Goal: Task Accomplishment & Management: Use online tool/utility

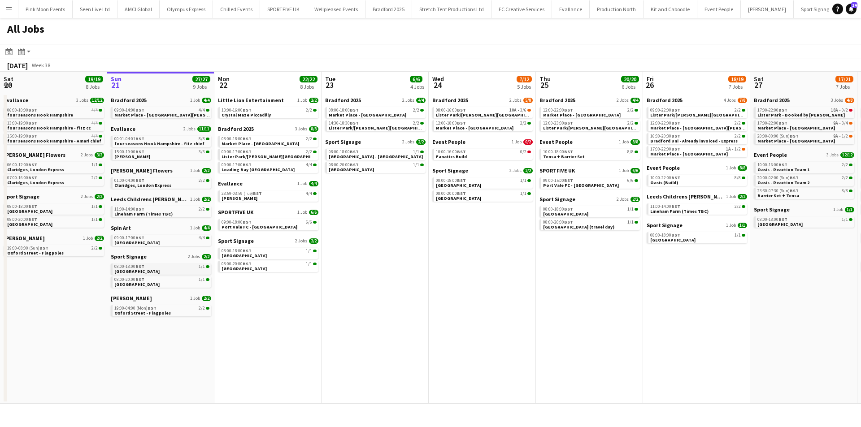
click at [170, 265] on div "08:00-18:00 BST 1/1" at bounding box center [161, 267] width 95 height 4
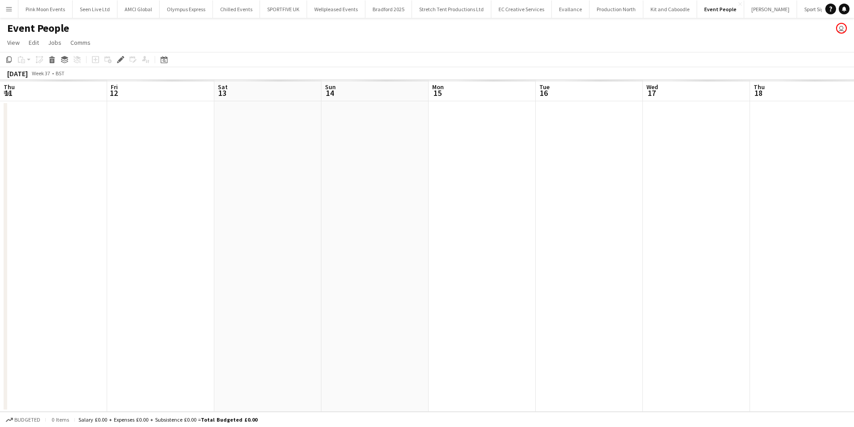
scroll to position [0, 309]
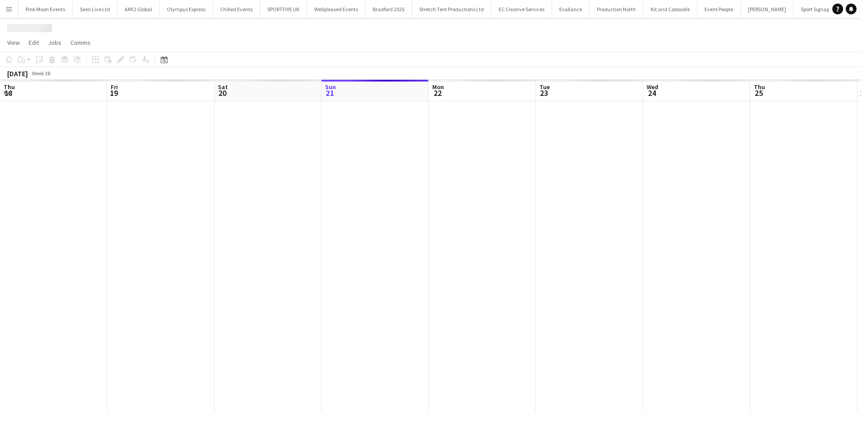
scroll to position [0, 309]
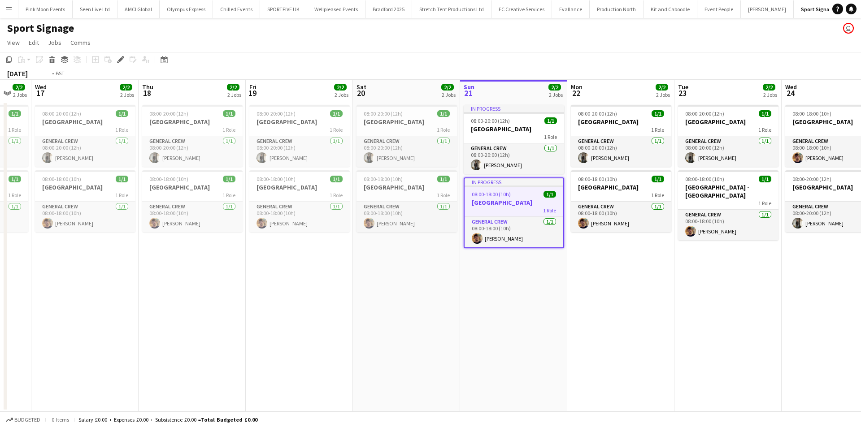
drag, startPoint x: 197, startPoint y: 265, endPoint x: 667, endPoint y: 293, distance: 470.8
click at [663, 293] on app-calendar-viewport "Mon 15 4/4 3 Jobs Tue 16 2/2 2 Jobs Wed 17 2/2 2 Jobs Thu 18 2/2 2 Jobs Fri 19 …" at bounding box center [430, 246] width 861 height 332
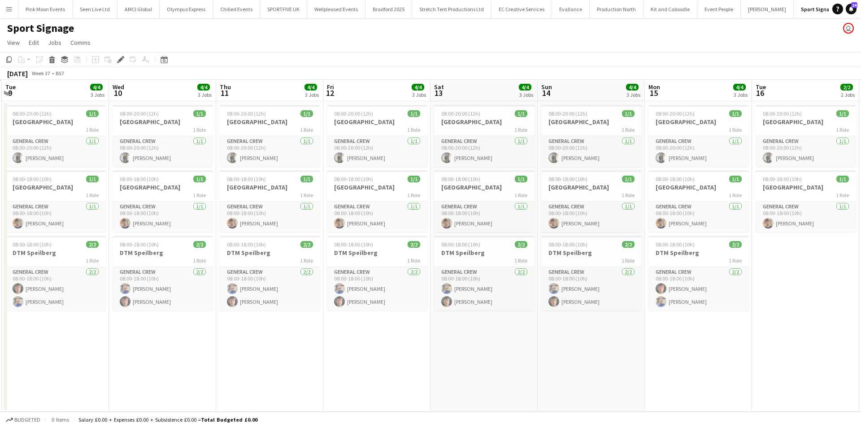
drag, startPoint x: 660, startPoint y: 338, endPoint x: 861, endPoint y: 334, distance: 200.9
click at [861, 334] on app-calendar-viewport "Sun 7 Mon 8 Tue 9 4/4 3 Jobs Wed 10 4/4 3 Jobs Thu 11 4/4 3 Jobs Fri 12 4/4 3 J…" at bounding box center [430, 246] width 861 height 332
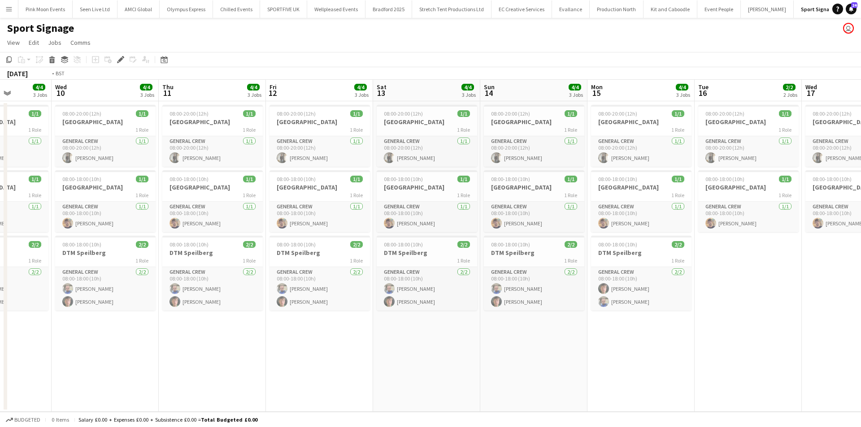
drag, startPoint x: 509, startPoint y: 352, endPoint x: 635, endPoint y: 352, distance: 126.9
click at [640, 351] on app-calendar-viewport "Sun 7 1/1 1 Job Mon 8 2/2 2 Jobs Tue 9 4/4 3 Jobs Wed 10 4/4 3 Jobs Thu 11 4/4 …" at bounding box center [430, 246] width 861 height 332
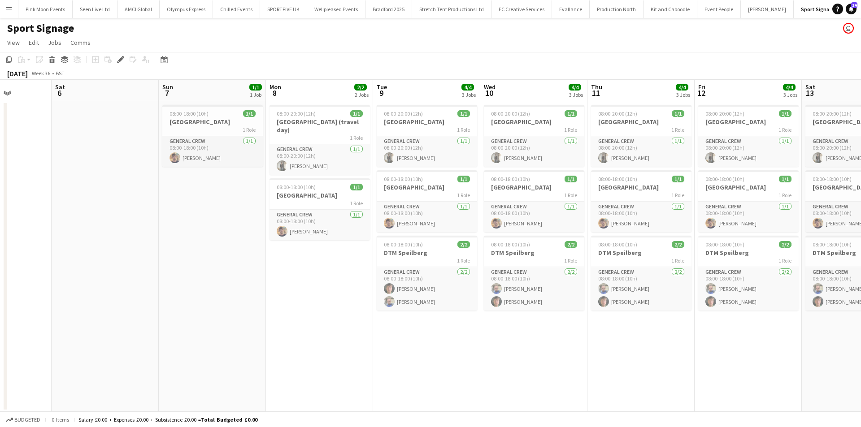
drag, startPoint x: 270, startPoint y: 387, endPoint x: 470, endPoint y: 384, distance: 200.0
click at [661, 370] on app-calendar-viewport "Wed 3 2/2 1 Job Thu 4 Fri 5 Sat 6 Sun 7 1/1 1 Job Mon 8 2/2 2 Jobs Tue 9 4/4 3 …" at bounding box center [430, 246] width 861 height 332
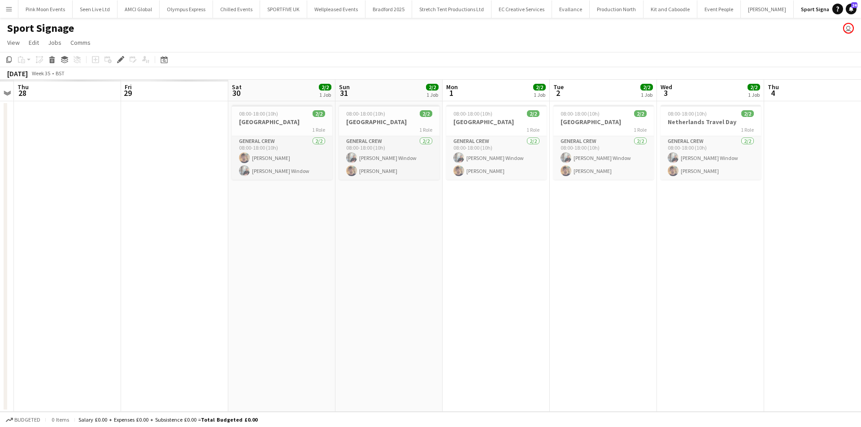
drag, startPoint x: 134, startPoint y: 375, endPoint x: 604, endPoint y: 368, distance: 470.5
click at [614, 367] on app-calendar-viewport "Tue 26 Wed 27 Thu 28 Fri 29 Sat 30 2/2 1 Job Sun 31 2/2 1 Job Mon 1 2/2 1 Job T…" at bounding box center [430, 246] width 861 height 332
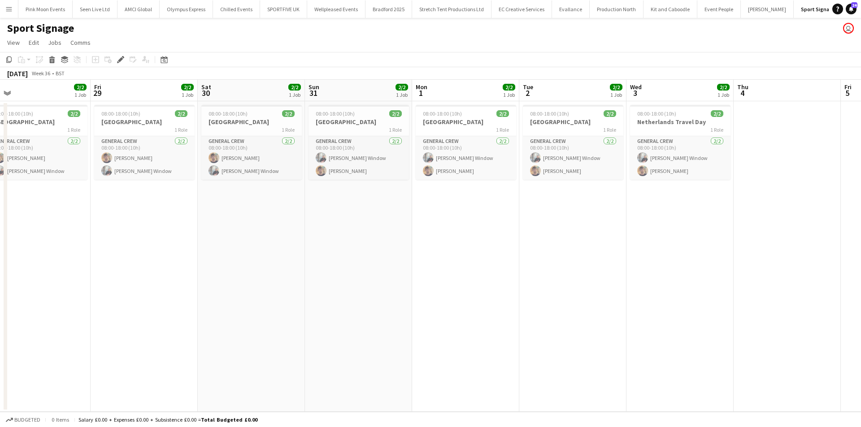
drag, startPoint x: 681, startPoint y: 332, endPoint x: 669, endPoint y: 332, distance: 11.7
click at [694, 328] on app-calendar-viewport "Tue 26 2/2 1 Job Wed 27 2/2 1 Job Thu 28 2/2 1 Job Fri 29 2/2 1 Job Sat 30 2/2 …" at bounding box center [430, 246] width 861 height 332
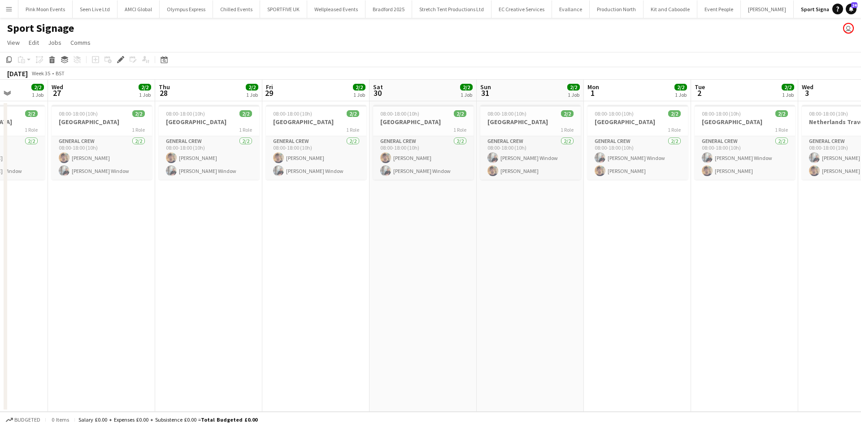
drag, startPoint x: 300, startPoint y: 362, endPoint x: 422, endPoint y: 344, distance: 122.8
click at [391, 352] on app-calendar-viewport "Sun 24 4/4 2 Jobs Mon 25 4/4 2 Jobs Tue 26 2/2 1 Job Wed 27 2/2 1 Job Thu 28 2/…" at bounding box center [430, 246] width 861 height 332
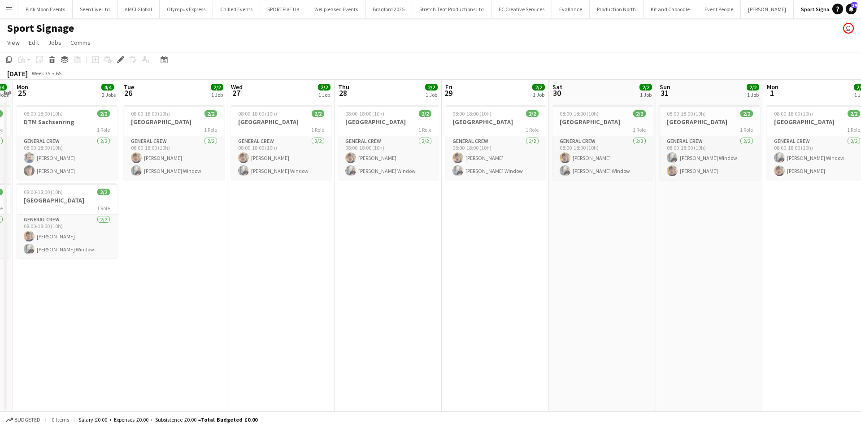
drag, startPoint x: 512, startPoint y: 349, endPoint x: 610, endPoint y: 345, distance: 98.3
click at [605, 346] on app-calendar-viewport "Sat 23 4/4 2 Jobs Sun 24 4/4 2 Jobs Mon 25 4/4 2 Jobs Tue 26 2/2 1 Job Wed 27 2…" at bounding box center [430, 246] width 861 height 332
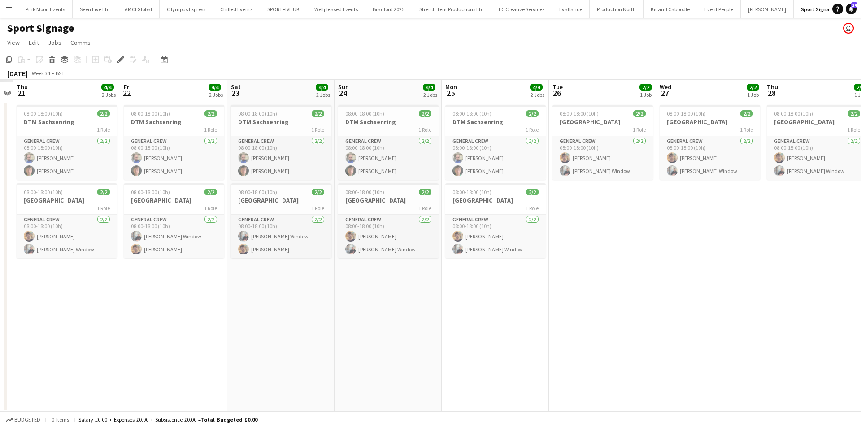
scroll to position [0, 305]
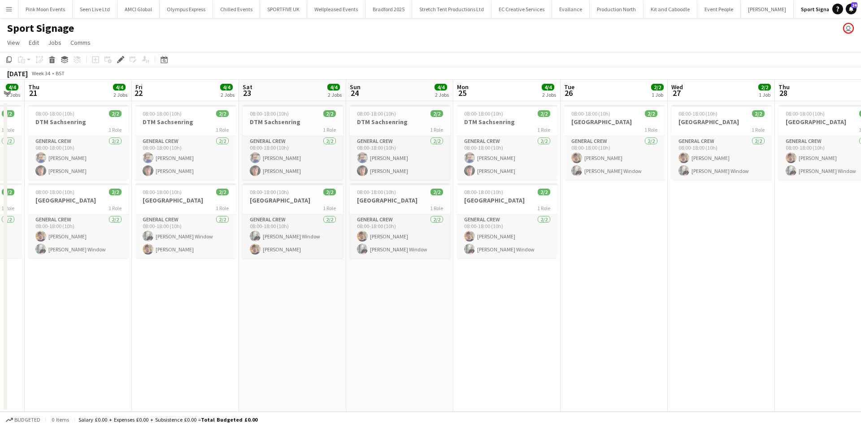
drag, startPoint x: 268, startPoint y: 370, endPoint x: 383, endPoint y: 359, distance: 115.7
click at [383, 359] on app-calendar-viewport "Tue 19 4/4 2 Jobs Wed 20 4/4 2 Jobs Thu 21 4/4 2 Jobs Fri 22 4/4 2 Jobs Sat 23 …" at bounding box center [430, 246] width 861 height 332
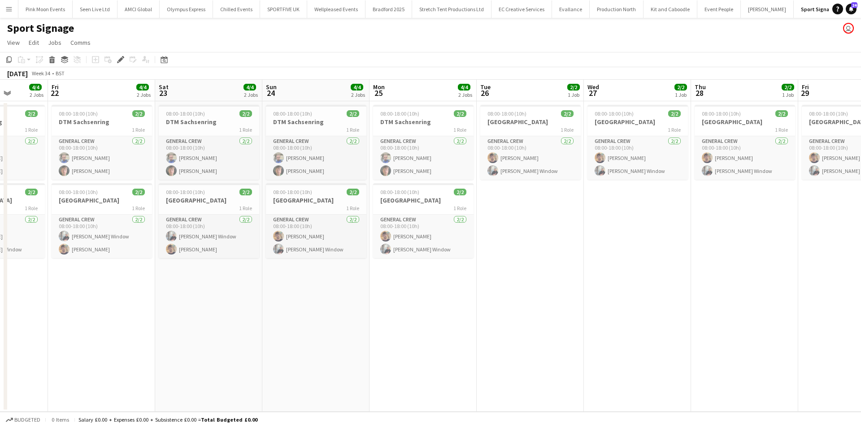
drag, startPoint x: 224, startPoint y: 369, endPoint x: 248, endPoint y: 363, distance: 24.9
click at [248, 363] on app-calendar-viewport "Tue 19 4/4 2 Jobs Wed 20 4/4 2 Jobs Thu 21 4/4 2 Jobs Fri 22 4/4 2 Jobs Sat 23 …" at bounding box center [430, 246] width 861 height 332
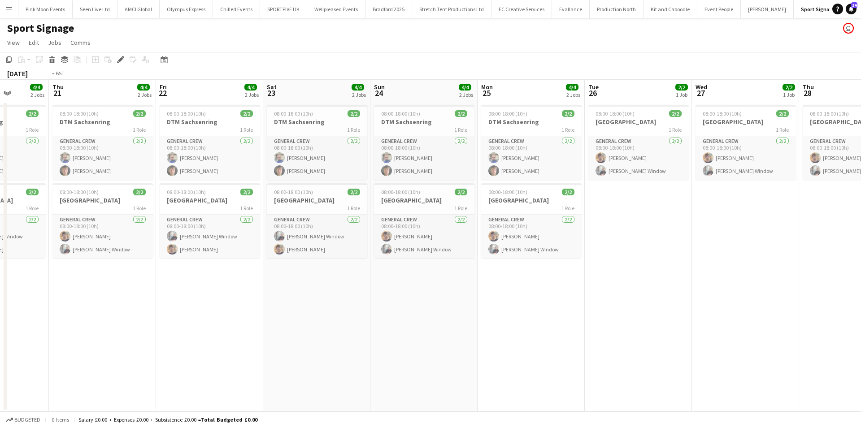
scroll to position [0, 238]
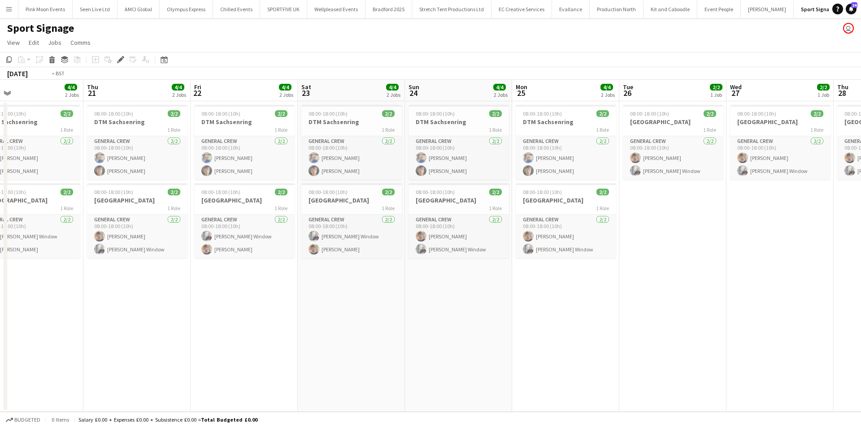
click at [625, 310] on app-calendar-viewport "Mon 18 2/2 1 Job Tue 19 4/4 2 Jobs Wed 20 4/4 2 Jobs Thu 21 4/4 2 Jobs Fri 22 4…" at bounding box center [430, 246] width 861 height 332
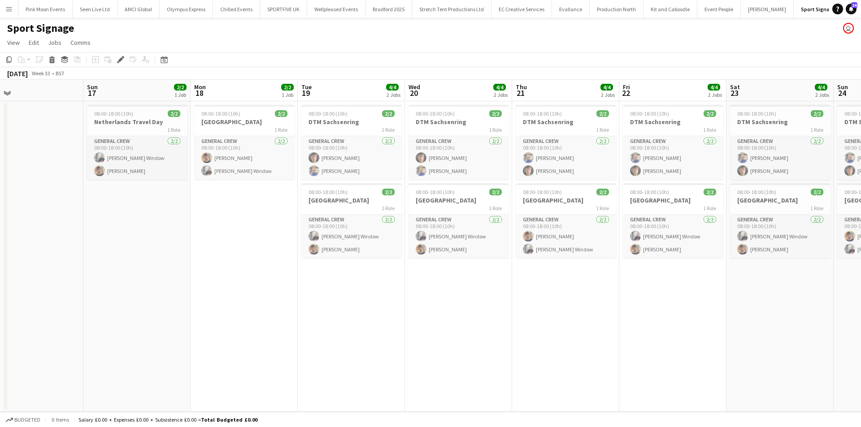
drag, startPoint x: 202, startPoint y: 304, endPoint x: 358, endPoint y: 308, distance: 155.7
click at [331, 306] on app-calendar-viewport "Thu 14 Fri 15 Sat 16 Sun 17 2/2 1 Job Mon 18 2/2 1 Job Tue 19 4/4 2 Jobs Wed 20…" at bounding box center [430, 246] width 861 height 332
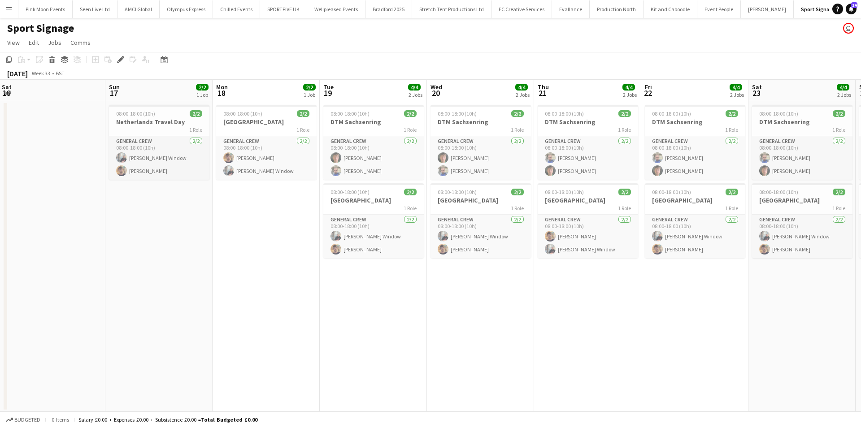
click at [427, 296] on app-calendar-viewport "Thu 14 Fri 15 Sat 16 Sun 17 2/2 1 Job Mon 18 2/2 1 Job Tue 19 4/4 2 Jobs Wed 20…" at bounding box center [430, 246] width 861 height 332
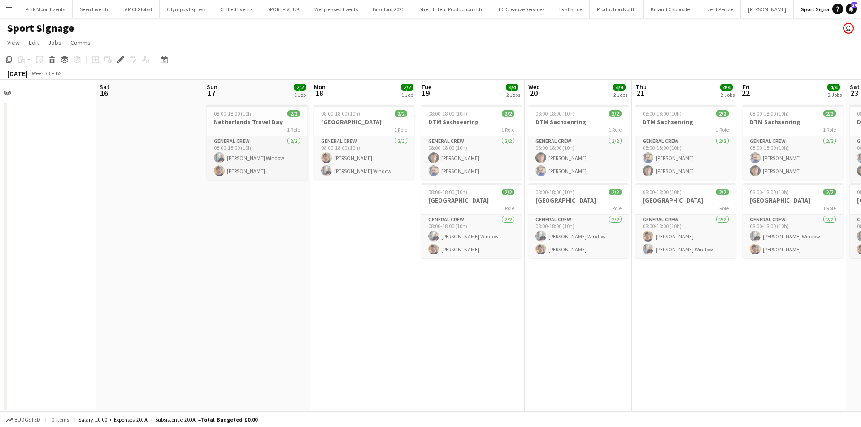
drag, startPoint x: 265, startPoint y: 311, endPoint x: 316, endPoint y: 313, distance: 51.6
click at [317, 311] on app-calendar-viewport "Wed 13 Thu 14 Fri 15 Sat 16 Sun 17 2/2 1 Job Mon 18 2/2 1 Job Tue 19 4/4 2 Jobs…" at bounding box center [430, 246] width 861 height 332
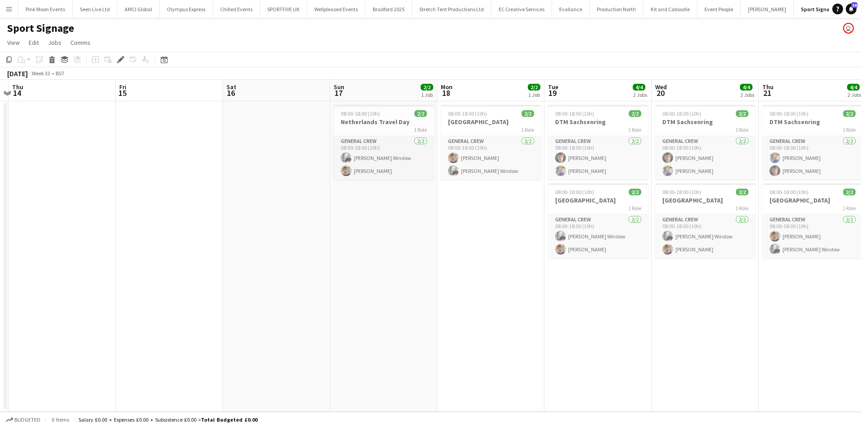
drag, startPoint x: 290, startPoint y: 317, endPoint x: 438, endPoint y: 309, distance: 148.2
click at [438, 309] on app-calendar-viewport "Tue 12 Wed 13 Thu 14 Fri 15 Sat 16 Sun 17 2/2 1 Job Mon 18 2/2 1 Job Tue 19 4/4…" at bounding box center [430, 246] width 861 height 332
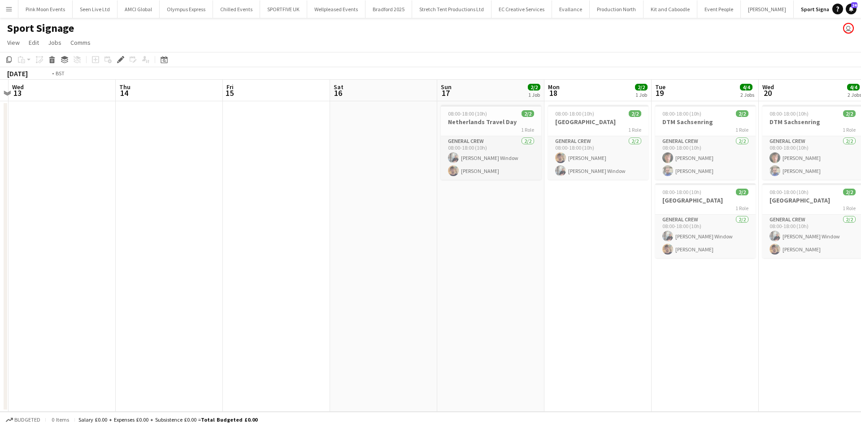
drag, startPoint x: 269, startPoint y: 302, endPoint x: 473, endPoint y: 304, distance: 204.0
click at [501, 299] on app-calendar-viewport "Mon 11 2/2 1 Job Tue 12 Wed 13 Thu 14 Fri 15 Sat 16 Sun 17 2/2 1 Job Mon 18 2/2…" at bounding box center [430, 246] width 861 height 332
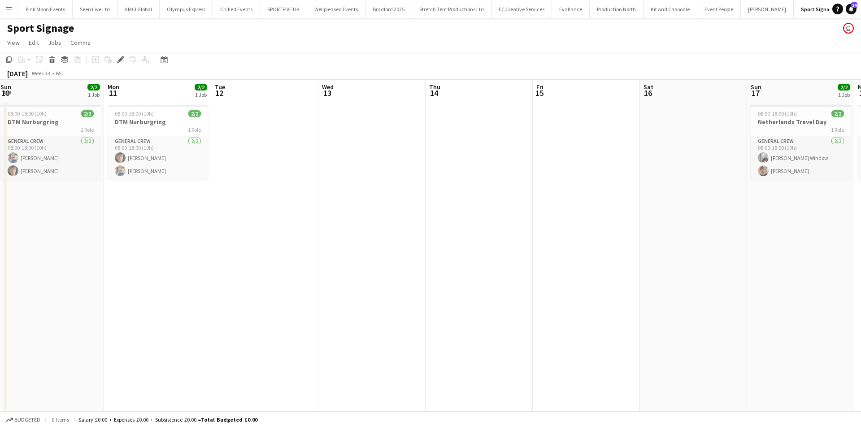
drag, startPoint x: 336, startPoint y: 304, endPoint x: 581, endPoint y: 300, distance: 244.4
click at [587, 298] on app-calendar-viewport "Fri 8 2/2 1 Job Sat 9 2/2 1 Job Sun 10 2/2 1 Job Mon 11 2/2 1 Job Tue 12 Wed 13…" at bounding box center [430, 246] width 861 height 332
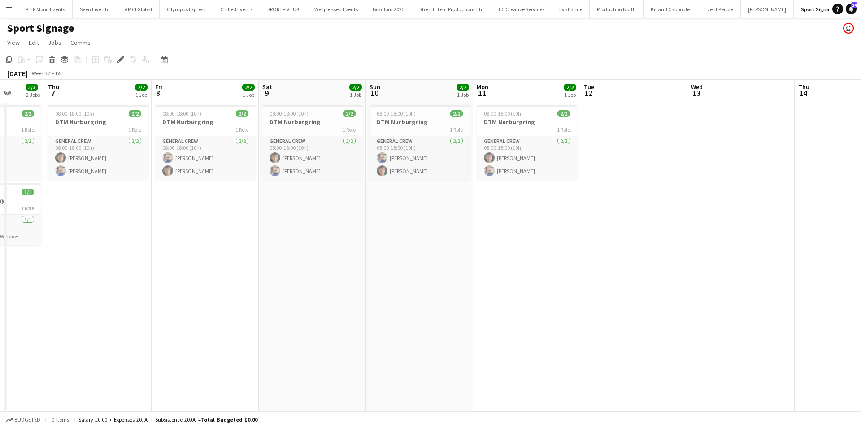
drag, startPoint x: 224, startPoint y: 310, endPoint x: 230, endPoint y: 307, distance: 6.8
click at [230, 307] on app-calendar-viewport "Mon 4 1/1 1 Job Tue 5 3/3 2 Jobs Wed 6 3/3 2 Jobs Thu 7 2/2 1 Job Fri 8 2/2 1 J…" at bounding box center [430, 246] width 861 height 332
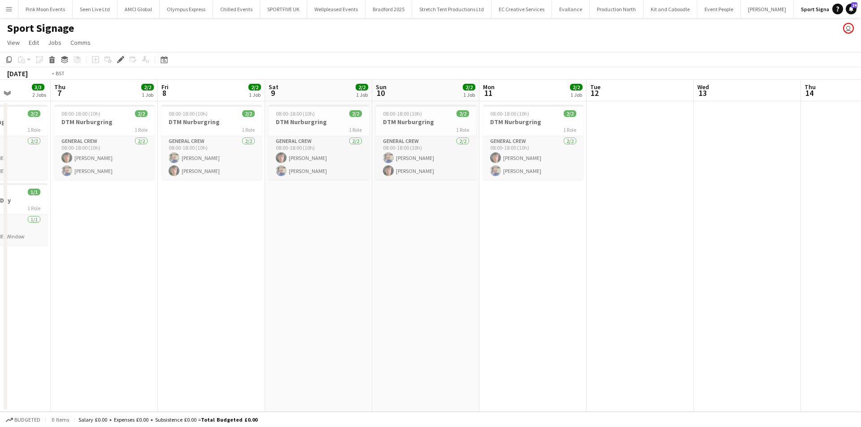
drag, startPoint x: 230, startPoint y: 307, endPoint x: 554, endPoint y: 304, distance: 323.8
click at [555, 304] on app-calendar-viewport "Mon 4 1/1 1 Job Tue 5 3/3 2 Jobs Wed 6 3/3 2 Jobs Thu 7 2/2 1 Job Fri 8 2/2 1 J…" at bounding box center [430, 246] width 861 height 332
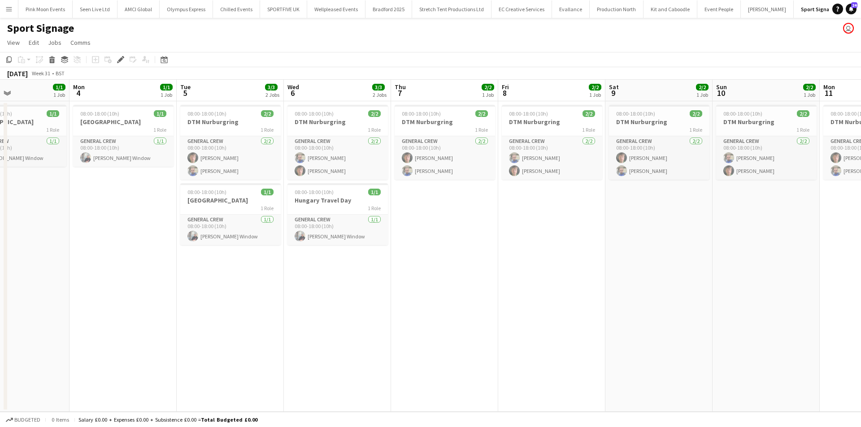
drag, startPoint x: 337, startPoint y: 313, endPoint x: 352, endPoint y: 306, distance: 16.9
click at [352, 306] on app-calendar-viewport "Fri 1 1/1 1 Job Sat 2 1/1 1 Job Sun 3 1/1 1 Job Mon 4 1/1 1 Job Tue 5 3/3 2 Job…" at bounding box center [430, 246] width 861 height 332
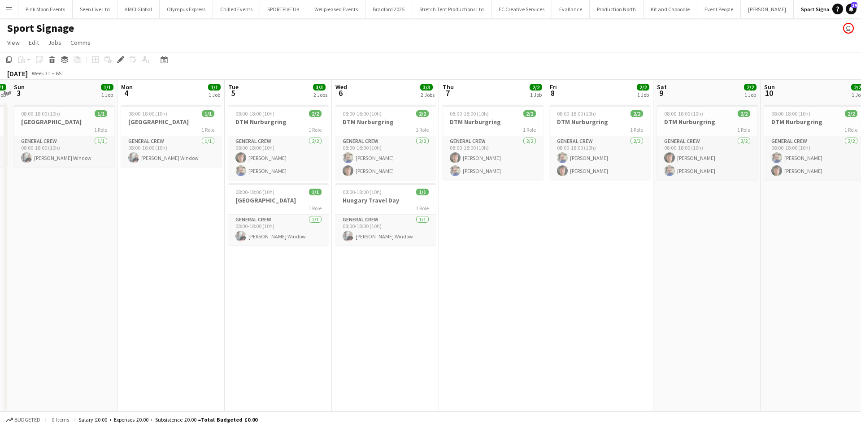
drag, startPoint x: 332, startPoint y: 308, endPoint x: 333, endPoint y: 314, distance: 5.9
click at [342, 308] on app-calendar-viewport "Fri 1 1/1 1 Job Sat 2 1/1 1 Job Sun 3 1/1 1 Job Mon 4 1/1 1 Job Tue 5 3/3 2 Job…" at bounding box center [430, 246] width 861 height 332
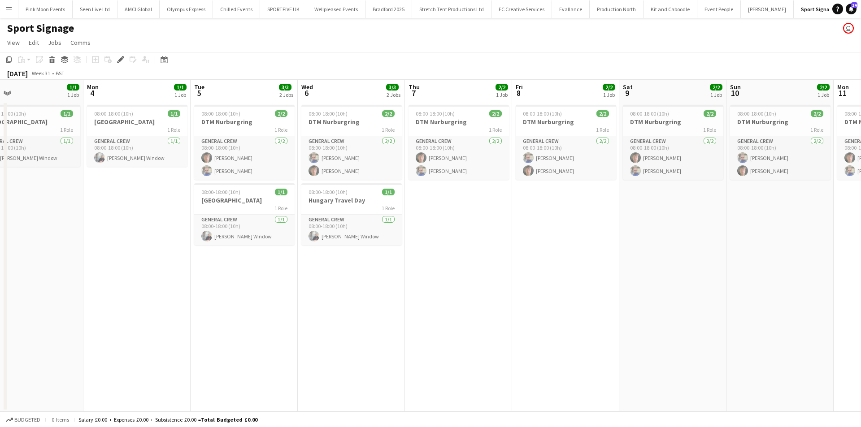
drag, startPoint x: 299, startPoint y: 318, endPoint x: 353, endPoint y: 313, distance: 54.4
click at [366, 307] on app-calendar-viewport "Fri 1 1/1 1 Job Sat 2 1/1 1 Job Sun 3 1/1 1 Job Mon 4 1/1 1 Job Tue 5 3/3 2 Job…" at bounding box center [430, 246] width 861 height 332
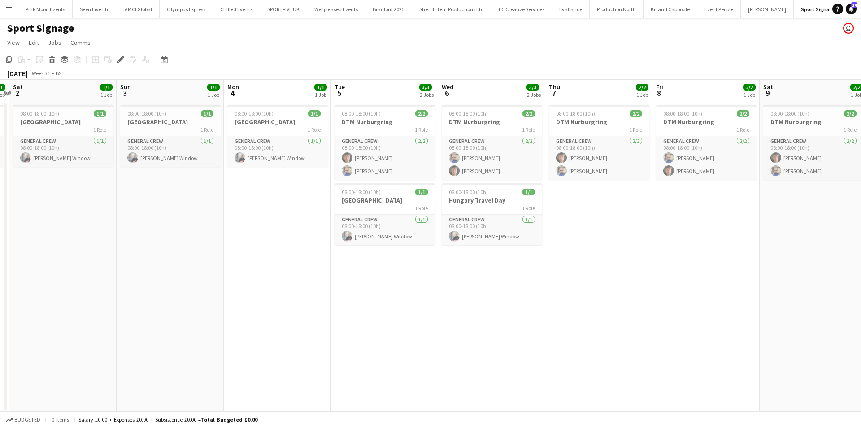
drag, startPoint x: 275, startPoint y: 317, endPoint x: 414, endPoint y: 303, distance: 139.8
click at [416, 301] on app-calendar-viewport "Thu 31 2/2 2 Jobs Fri 1 1/1 1 Job Sat 2 1/1 1 Job Sun 3 1/1 1 Job Mon 4 1/1 1 J…" at bounding box center [430, 246] width 861 height 332
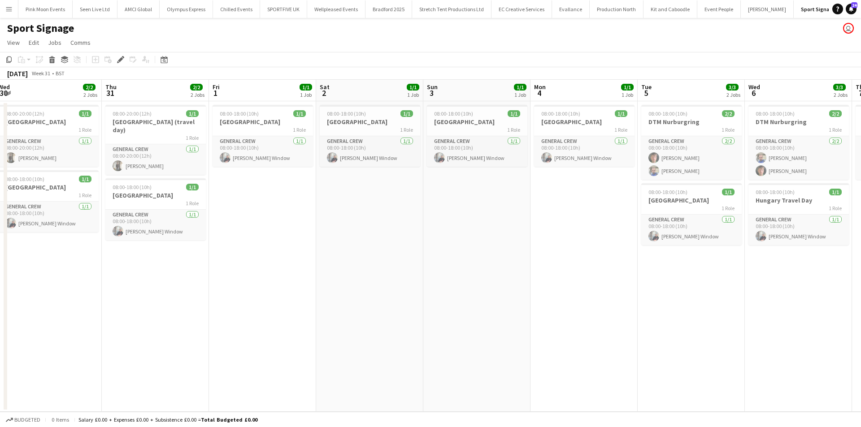
drag, startPoint x: 196, startPoint y: 320, endPoint x: 507, endPoint y: 304, distance: 311.6
click at [507, 304] on app-calendar-viewport "Mon 28 Tue 29 Wed 30 2/2 2 Jobs Thu 31 2/2 2 Jobs Fri 1 1/1 1 Job Sat 2 1/1 1 J…" at bounding box center [430, 246] width 861 height 332
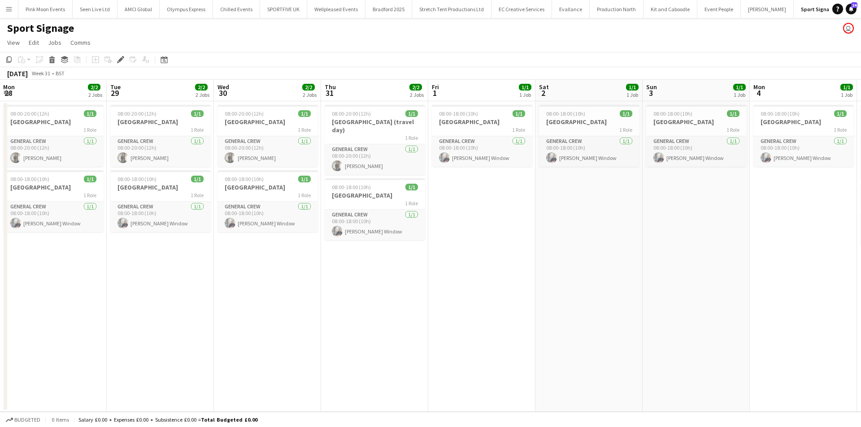
drag, startPoint x: 226, startPoint y: 311, endPoint x: 335, endPoint y: 307, distance: 109.1
click at [335, 307] on app-calendar-viewport "Sat 26 Sun 27 2/2 2 Jobs Mon 28 2/2 2 Jobs Tue 29 2/2 2 Jobs Wed 30 2/2 2 Jobs …" at bounding box center [430, 246] width 861 height 332
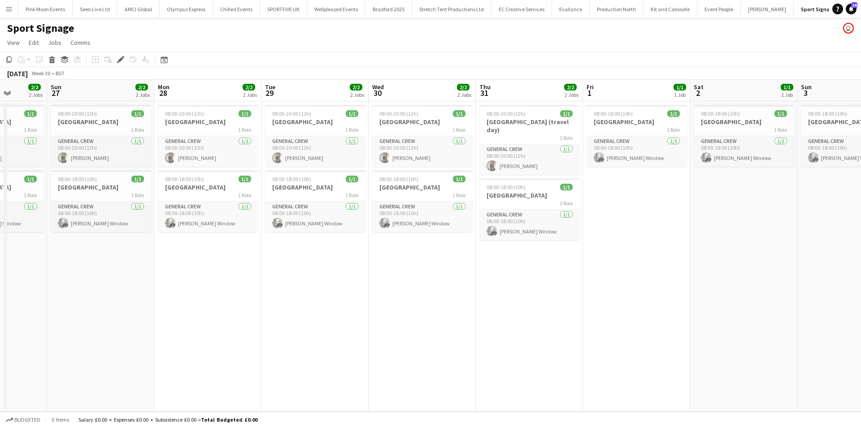
drag, startPoint x: 252, startPoint y: 312, endPoint x: 405, endPoint y: 309, distance: 153.4
click at [405, 309] on app-calendar-viewport "Thu 24 Fri 25 2/2 2 Jobs Sat 26 2/2 2 Jobs Sun 27 2/2 2 Jobs Mon 28 2/2 2 Jobs …" at bounding box center [430, 246] width 861 height 332
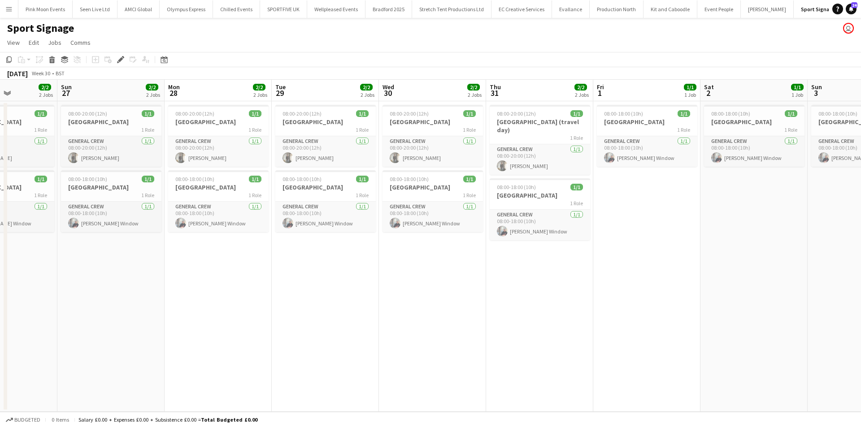
drag, startPoint x: 223, startPoint y: 313, endPoint x: 428, endPoint y: 310, distance: 205.0
click at [431, 309] on app-calendar-viewport "Thu 24 2/2 2 Jobs Fri 25 2/2 2 Jobs Sat 26 2/2 2 Jobs Sun 27 2/2 2 Jobs Mon 28 …" at bounding box center [430, 246] width 861 height 332
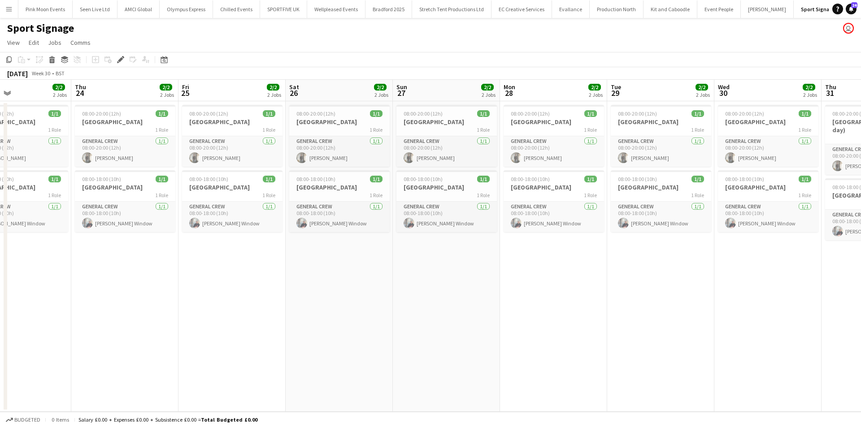
drag, startPoint x: 338, startPoint y: 313, endPoint x: 449, endPoint y: 297, distance: 112.7
click at [450, 297] on app-calendar-viewport "Mon 21 Tue 22 2/2 2 Jobs Wed 23 2/2 2 Jobs Thu 24 2/2 2 Jobs Fri 25 2/2 2 Jobs …" at bounding box center [430, 246] width 861 height 332
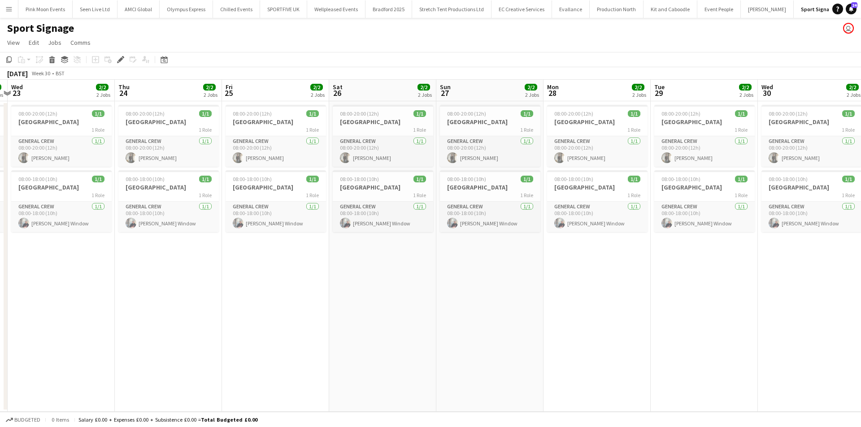
drag, startPoint x: 410, startPoint y: 300, endPoint x: 539, endPoint y: 288, distance: 129.7
click at [548, 286] on app-calendar-viewport "Mon 21 2/2 2 Jobs Tue 22 2/2 2 Jobs Wed 23 2/2 2 Jobs Thu 24 2/2 2 Jobs Fri 25 …" at bounding box center [430, 246] width 861 height 332
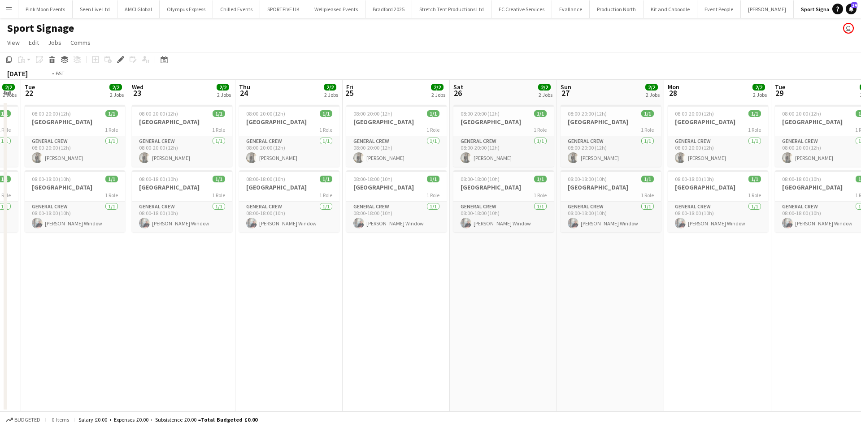
scroll to position [0, 229]
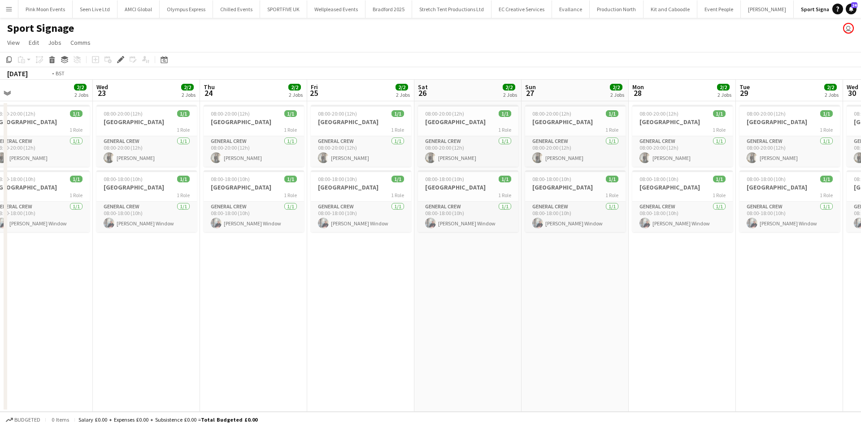
drag, startPoint x: 342, startPoint y: 301, endPoint x: 521, endPoint y: 283, distance: 179.9
click at [521, 283] on app-calendar-viewport "Sun 20 2/2 2 Jobs Mon 21 2/2 2 Jobs Tue 22 2/2 2 Jobs Wed 23 2/2 2 Jobs Thu 24 …" at bounding box center [430, 246] width 861 height 332
click at [404, 294] on app-date-cell "08:00-20:00 (12h) 1/1 Belgium 1 Role General Crew 1/1 08:00-20:00 (12h) Kiel My…" at bounding box center [360, 256] width 107 height 311
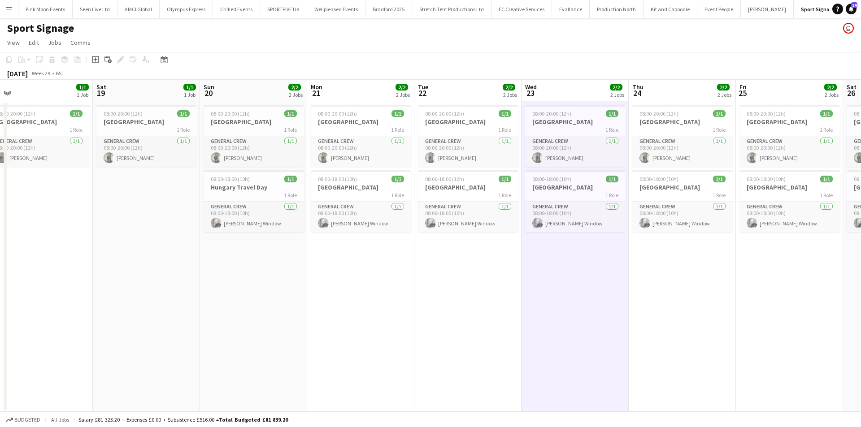
drag, startPoint x: 289, startPoint y: 289, endPoint x: 625, endPoint y: 278, distance: 336.0
click at [625, 278] on app-calendar-viewport "Wed 16 Thu 17 Fri 18 1/1 1 Job Sat 19 1/1 1 Job Sun 20 2/2 2 Jobs Mon 21 2/2 2 …" at bounding box center [430, 246] width 861 height 332
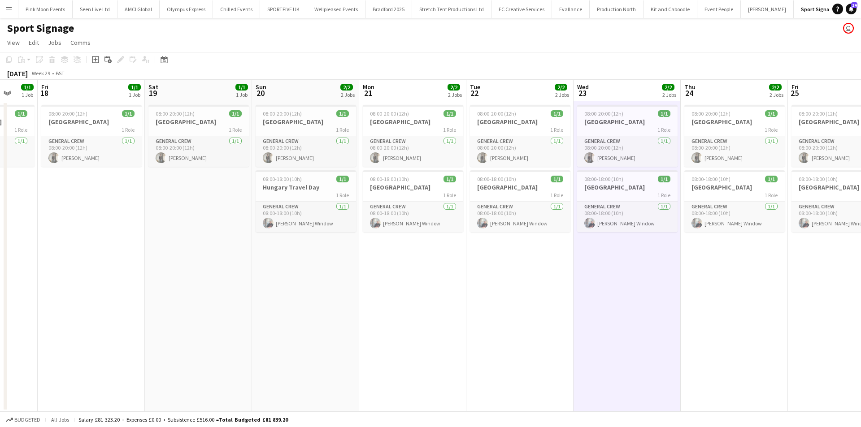
drag, startPoint x: 336, startPoint y: 274, endPoint x: 410, endPoint y: 272, distance: 73.6
click at [413, 270] on app-calendar-viewport "Tue 15 3/3 2 Jobs Wed 16 1/1 1 Job Thu 17 1/1 1 Job Fri 18 1/1 1 Job Sat 19 1/1…" at bounding box center [430, 246] width 861 height 332
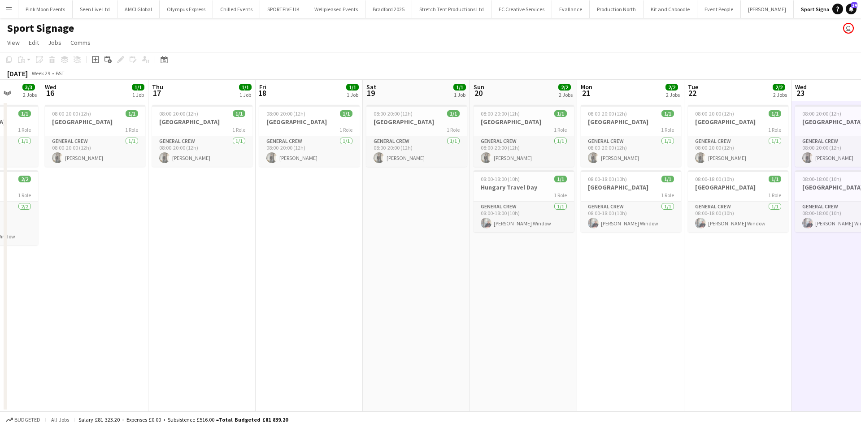
click at [448, 260] on app-calendar-viewport "Sun 13 Mon 14 1/1 1 Job Tue 15 3/3 2 Jobs Wed 16 1/1 1 Job Thu 17 1/1 1 Job Fri…" at bounding box center [430, 246] width 861 height 332
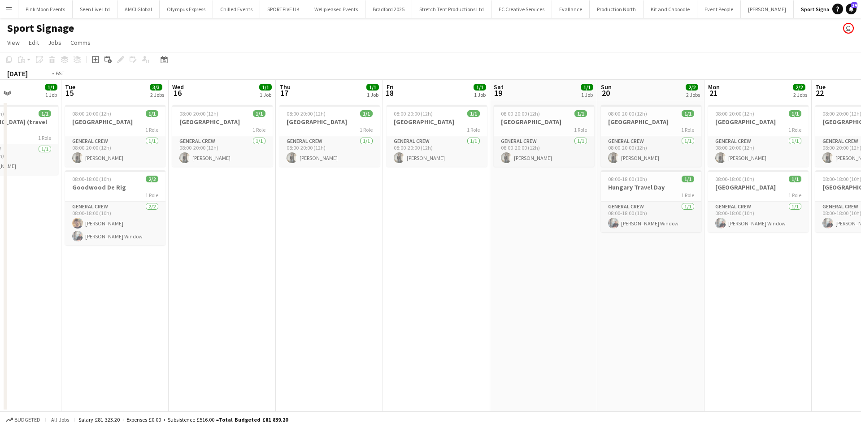
drag
click at [353, 260] on app-calendar-viewport "Sat 12 Sun 13 Mon 14 1/1 1 Job Tue 15 3/3 2 Jobs Wed 16 1/1 1 Job Thu 17 1/1 1 …" at bounding box center [430, 246] width 861 height 332
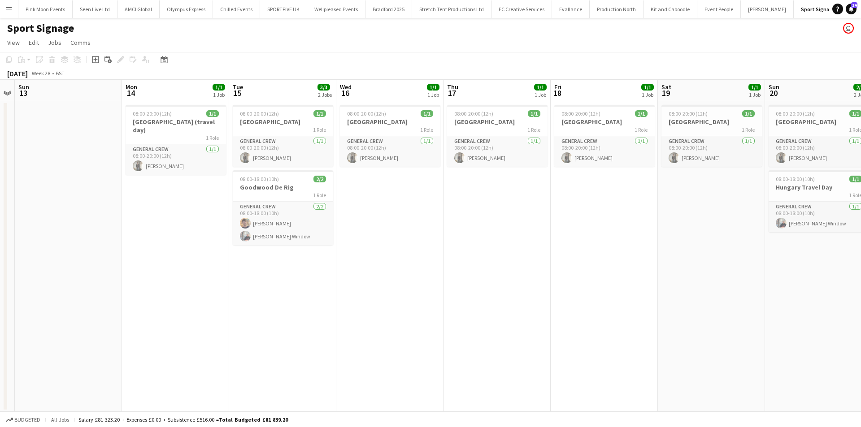
drag, startPoint x: 355, startPoint y: 307, endPoint x: 629, endPoint y: 254, distance: 279.1
click at [629, 254] on app-calendar-viewport "Fri 11 Sat 12 Sun 13 Mon 14 1/1 1 Job Tue 15 3/3 2 Jobs Wed 16 1/1 1 Job Thu 17…" at bounding box center [430, 246] width 861 height 332
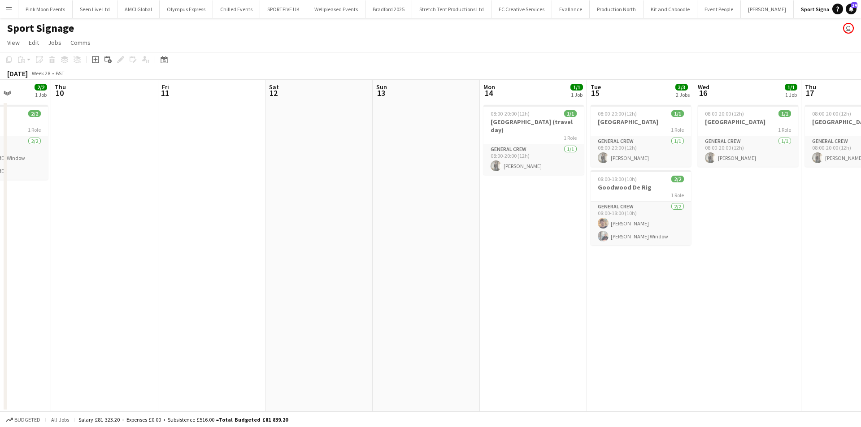
drag, startPoint x: 470, startPoint y: 280, endPoint x: 375, endPoint y: 304, distance: 97.8
click at [481, 276] on app-calendar-viewport "Mon 7 Tue 8 2/2 1 Job Wed 9 2/2 1 Job Thu 10 Fri 11 Sat 12 Sun 13 Mon 14 1/1 1 …" at bounding box center [430, 246] width 861 height 332
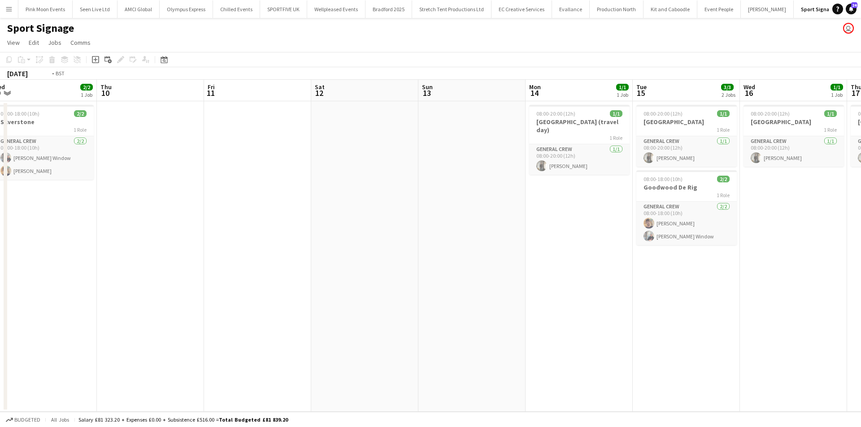
drag, startPoint x: 404, startPoint y: 285, endPoint x: 400, endPoint y: 303, distance: 18.3
click at [628, 212] on app-calendar-viewport "Mon 7 4/4 2 Jobs Tue 8 2/2 1 Job Wed 9 2/2 1 Job Thu 10 Fri 11 Sat 12 Sun 13 Mo…" at bounding box center [430, 246] width 861 height 332
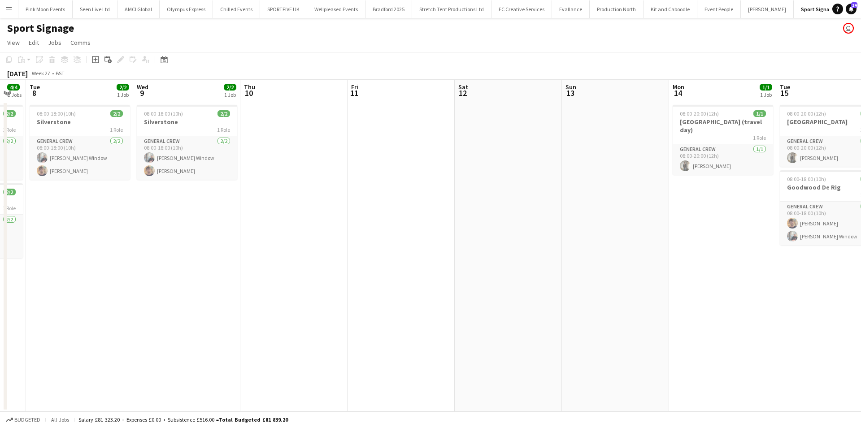
drag, startPoint x: 272, startPoint y: 324, endPoint x: 519, endPoint y: 287, distance: 249.7
click at [519, 287] on app-calendar-viewport "Sat 5 4/4 2 Jobs Sun 6 4/4 2 Jobs Mon 7 4/4 2 Jobs Tue 8 2/2 1 Job Wed 9 2/2 1 …" at bounding box center [430, 246] width 861 height 332
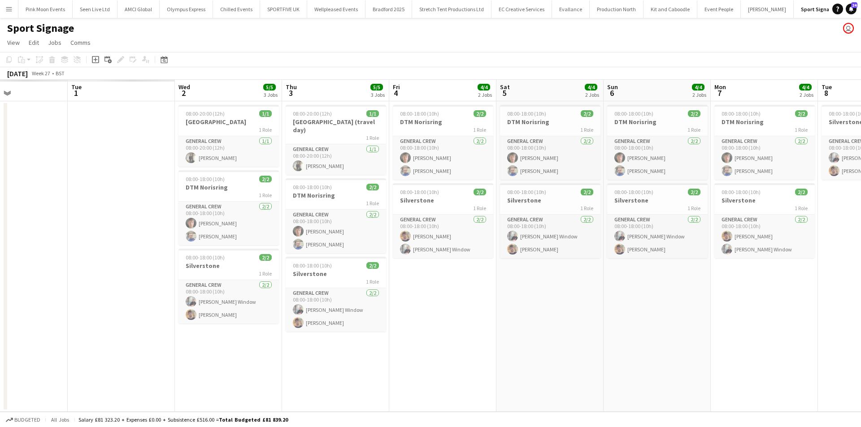
drag, startPoint x: 418, startPoint y: 249, endPoint x: 558, endPoint y: 241, distance: 140.6
click at [558, 241] on app-calendar-viewport "Sun 29 Mon 30 Tue 1 Wed 2 5/5 3 Jobs Thu 3 5/5 3 Jobs Fri 4 4/4 2 Jobs Sat 5 4/…" at bounding box center [430, 246] width 861 height 332
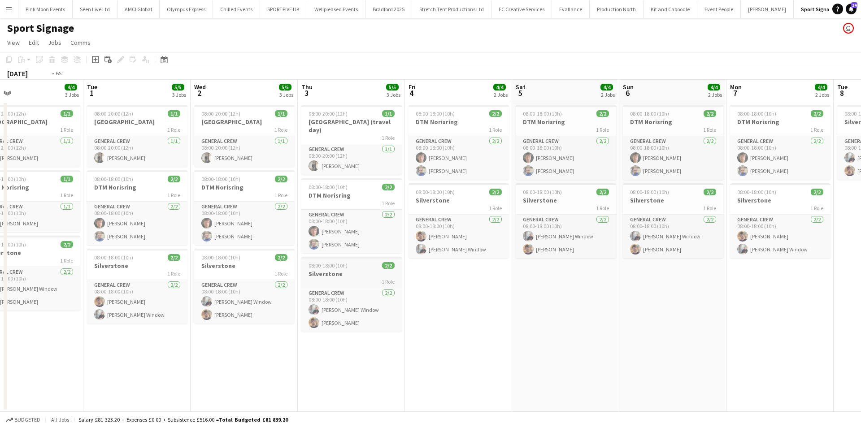
drag, startPoint x: 363, startPoint y: 270, endPoint x: 749, endPoint y: 265, distance: 386.6
click at [752, 261] on app-calendar-viewport "Sat 28 3/3 2 Jobs Sun 29 3/3 2 Jobs Mon 30 4/4 3 Jobs Tue 1 5/5 3 Jobs Wed 2 5/…" at bounding box center [430, 246] width 861 height 332
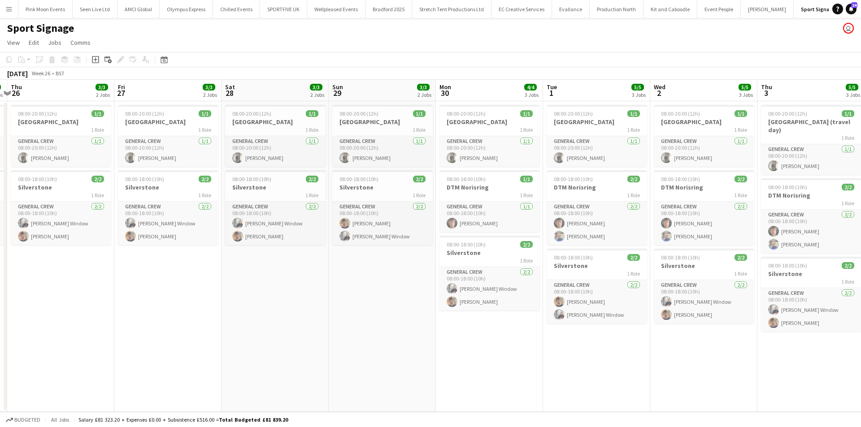
drag, startPoint x: 309, startPoint y: 343, endPoint x: 631, endPoint y: 298, distance: 326.0
click at [634, 296] on app-calendar-viewport "Tue 24 3/3 2 Jobs Wed 25 3/3 2 Jobs Thu 26 3/3 2 Jobs Fri 27 3/3 2 Jobs Sat 28 …" at bounding box center [430, 246] width 861 height 332
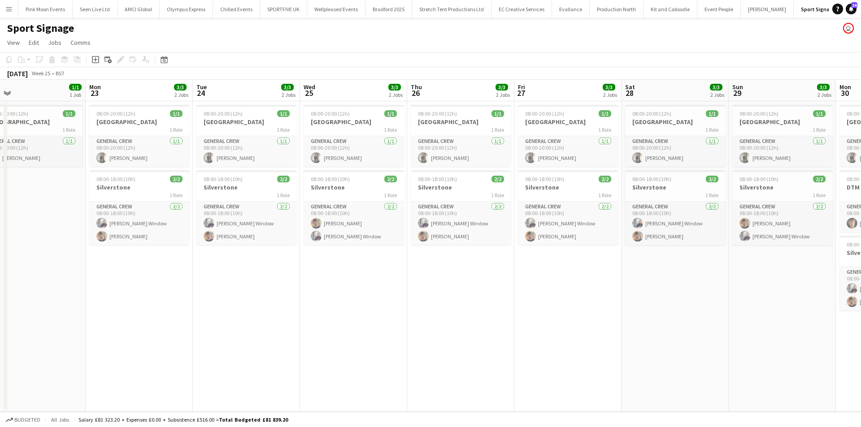
drag, startPoint x: 353, startPoint y: 313, endPoint x: 335, endPoint y: 323, distance: 20.5
click at [381, 304] on app-calendar-viewport "Fri 20 Sat 21 1/1 1 Job Sun 22 1/1 1 Job Mon 23 3/3 2 Jobs Tue 24 3/3 2 Jobs We…" at bounding box center [430, 246] width 861 height 332
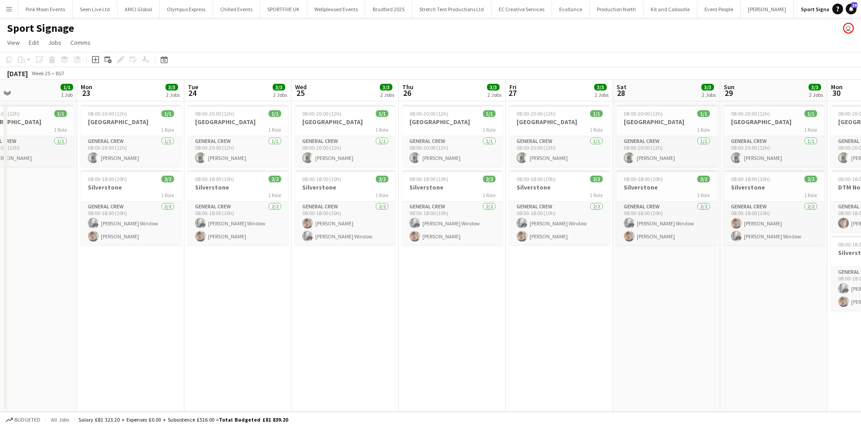
drag, startPoint x: 213, startPoint y: 342, endPoint x: 531, endPoint y: 320, distance: 319.1
click at [553, 308] on app-calendar-viewport "Fri 20 1/1 1 Job Sat 21 1/1 1 Job Sun 22 1/1 1 Job Mon 23 3/3 2 Jobs Tue 24 3/3…" at bounding box center [430, 246] width 861 height 332
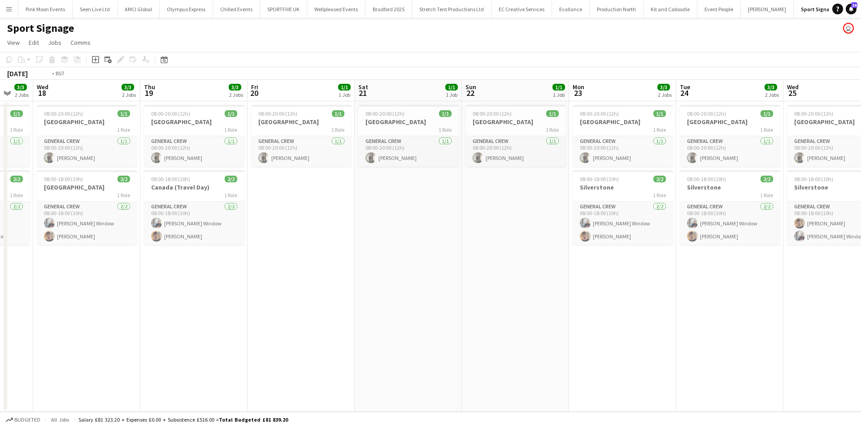
drag, startPoint x: 251, startPoint y: 365, endPoint x: 683, endPoint y: 283, distance: 440.4
click at [680, 282] on app-calendar-viewport "Mon 16 Tue 17 3/3 2 Jobs Wed 18 3/3 2 Jobs Thu 19 3/3 2 Jobs Fri 20 1/1 1 Job S…" at bounding box center [430, 246] width 861 height 332
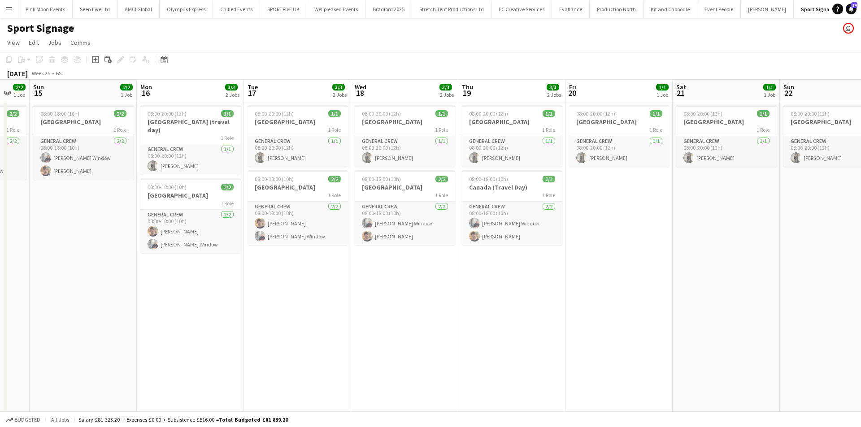
drag, startPoint x: 436, startPoint y: 283, endPoint x: 441, endPoint y: 287, distance: 6.0
click at [446, 283] on app-calendar-viewport "Fri 13 2/2 1 Job Sat 14 2/2 1 Job Sun 15 2/2 1 Job Mon 16 3/3 2 Jobs Tue 17 3/3…" at bounding box center [430, 246] width 861 height 332
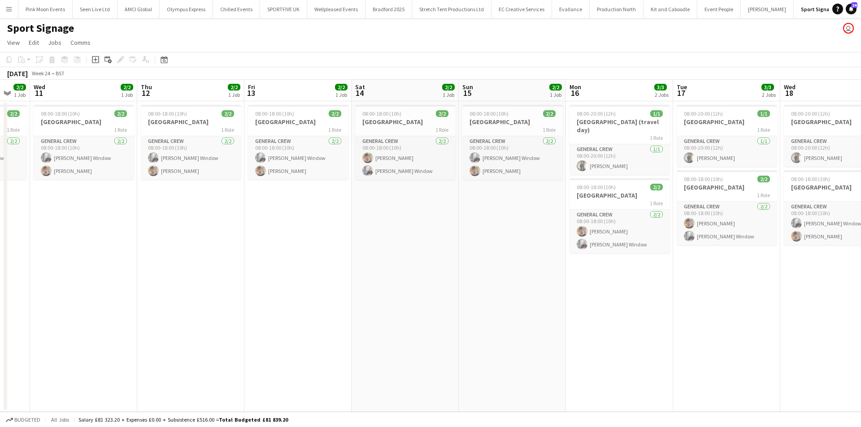
scroll to position [0, 196]
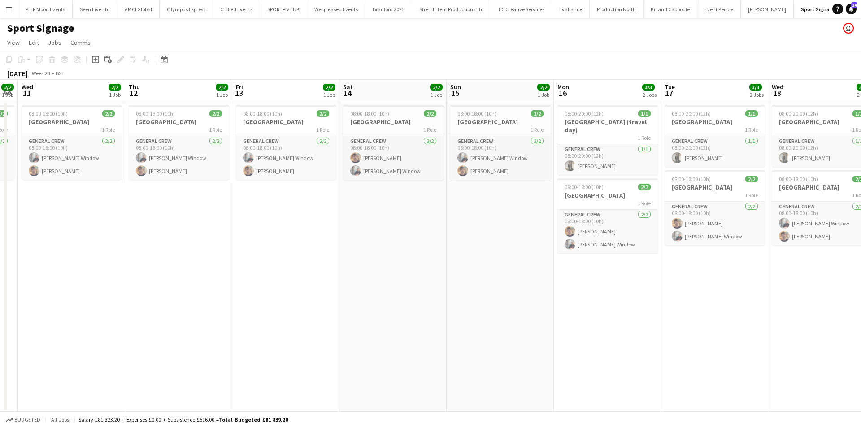
drag, startPoint x: 533, startPoint y: 285, endPoint x: 561, endPoint y: 292, distance: 28.3
click at [570, 285] on app-calendar-viewport "Mon 9 Tue 10 2/2 1 Job Wed 11 2/2 1 Job Thu 12 2/2 1 Job Fri 13 2/2 1 Job Sat 1…" at bounding box center [430, 246] width 861 height 332
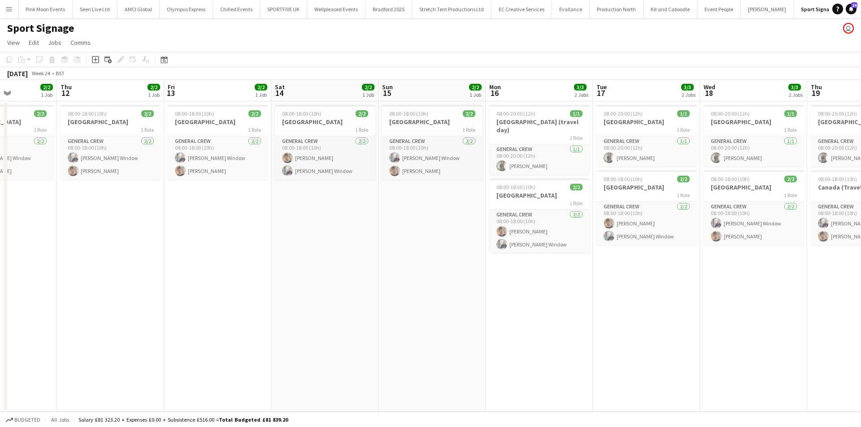
drag, startPoint x: 528, startPoint y: 301, endPoint x: 691, endPoint y: 267, distance: 167.3
click at [691, 267] on app-calendar-viewport "Mon 9 4/4 2 Jobs Tue 10 2/2 1 Job Wed 11 2/2 1 Job Thu 12 2/2 1 Job Fri 13 2/2 …" at bounding box center [430, 246] width 861 height 332
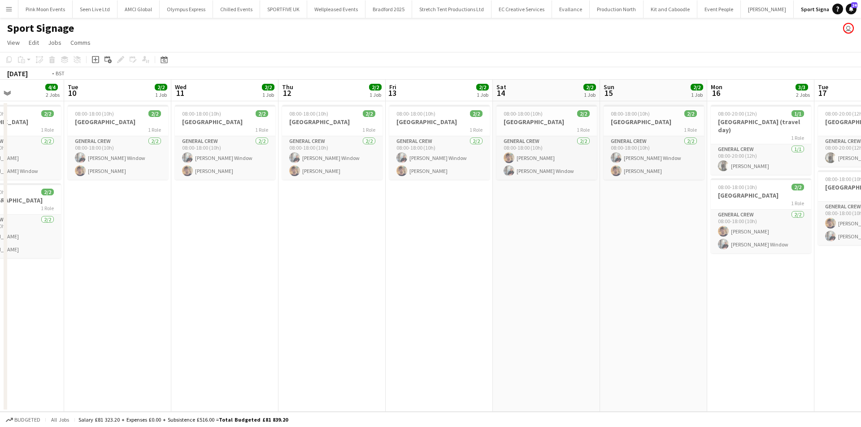
drag, startPoint x: 190, startPoint y: 339, endPoint x: 548, endPoint y: 296, distance: 360.0
click at [609, 277] on app-calendar-viewport "Sat 7 4/4 2 Jobs Sun 8 4/4 2 Jobs Mon 9 4/4 2 Jobs Tue 10 2/2 1 Job Wed 11 2/2 …" at bounding box center [430, 246] width 861 height 332
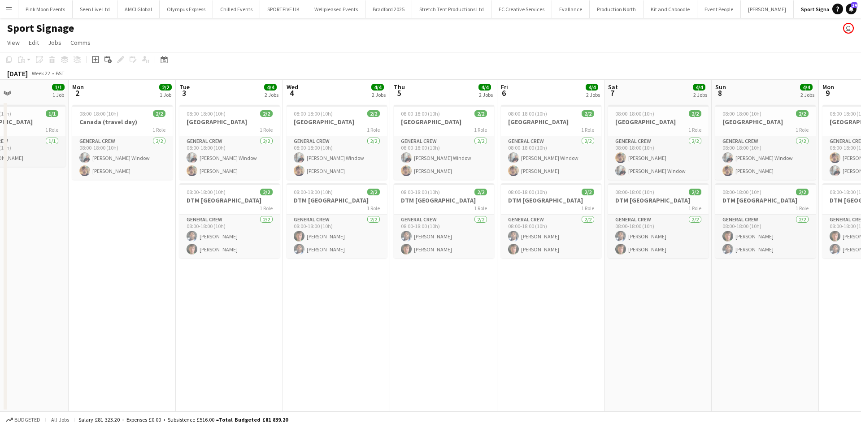
click at [672, 277] on app-calendar-viewport "Fri 30 Sat 31 Sun 1 1/1 1 Job Mon 2 2/2 1 Job Tue 3 4/4 2 Jobs Wed 4 4/4 2 Jobs…" at bounding box center [430, 246] width 861 height 332
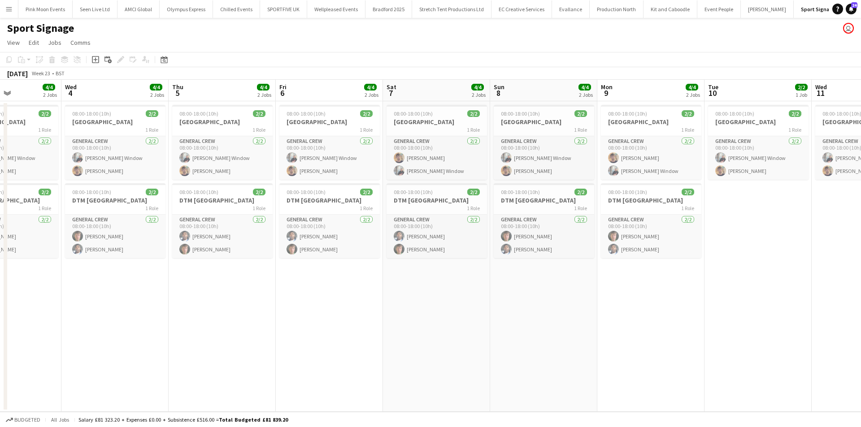
drag, startPoint x: 576, startPoint y: 283, endPoint x: 298, endPoint y: 297, distance: 278.4
click at [307, 296] on app-calendar-viewport "Fri 30 1/1 1 Job Sat 31 1/1 1 Job Sun 1 1/1 1 Job Mon 2 2/2 1 Job Tue 3 4/4 2 J…" at bounding box center [430, 246] width 861 height 332
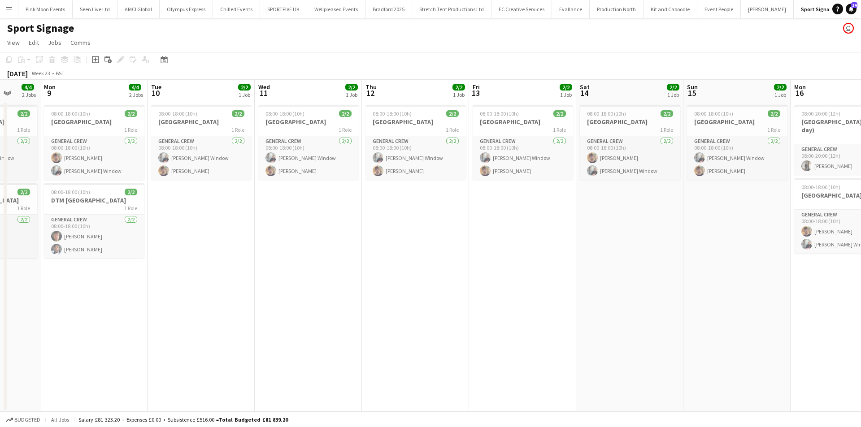
drag, startPoint x: 414, startPoint y: 331, endPoint x: 204, endPoint y: 331, distance: 210.3
click at [192, 334] on app-calendar-viewport "Thu 5 4/4 2 Jobs Fri 6 4/4 2 Jobs Sat 7 4/4 2 Jobs Sun 8 4/4 2 Jobs Mon 9 4/4 2…" at bounding box center [430, 246] width 861 height 332
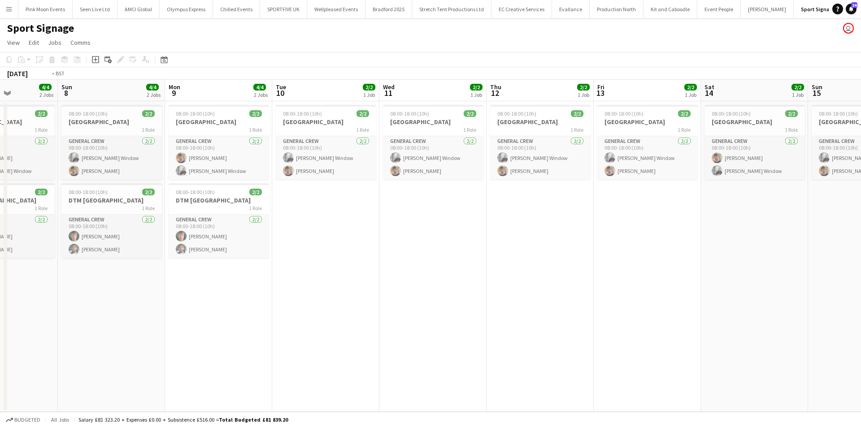
click at [202, 335] on app-calendar-viewport "Thu 5 4/4 2 Jobs Fri 6 4/4 2 Jobs Sat 7 4/4 2 Jobs Sun 8 4/4 2 Jobs Mon 9 4/4 2…" at bounding box center [430, 246] width 861 height 332
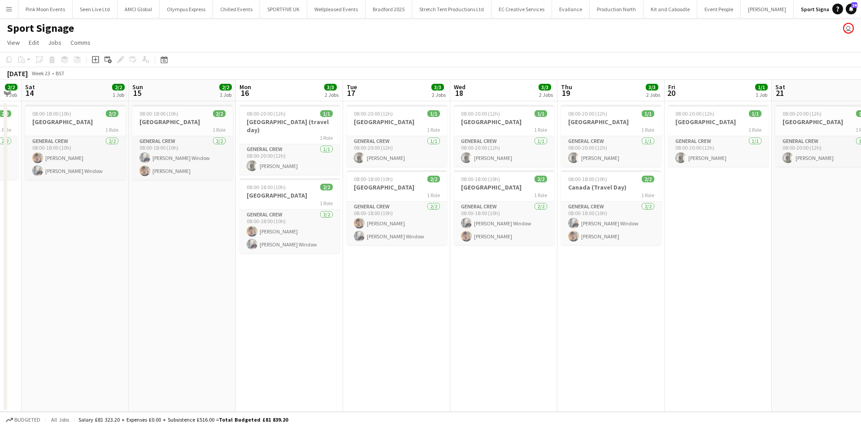
click at [261, 316] on app-calendar-viewport "Tue 10 2/2 1 Job Wed 11 2/2 1 Job Thu 12 2/2 1 Job Fri 13 2/2 1 Job Sat 14 2/2 …" at bounding box center [430, 246] width 861 height 332
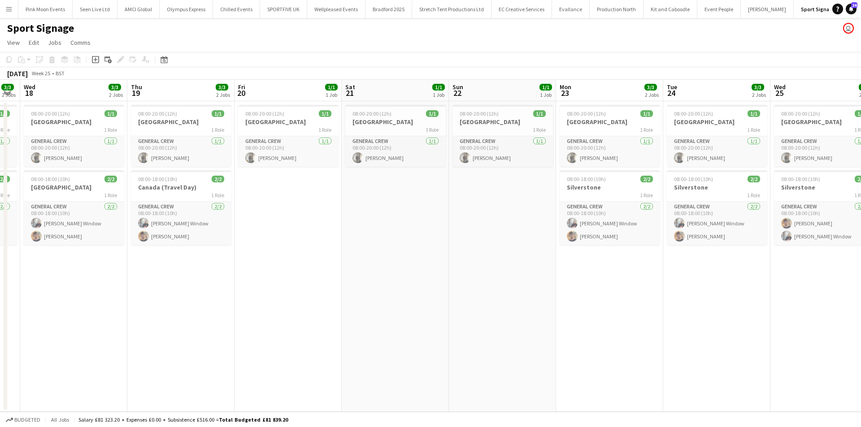
drag, startPoint x: 290, startPoint y: 303, endPoint x: 222, endPoint y: 303, distance: 67.3
click at [222, 303] on app-calendar-viewport "Sun 15 2/2 1 Job Mon 16 3/3 2 Jobs Tue 17 3/3 2 Jobs Wed 18 3/3 2 Jobs Thu 19 3…" at bounding box center [430, 246] width 861 height 332
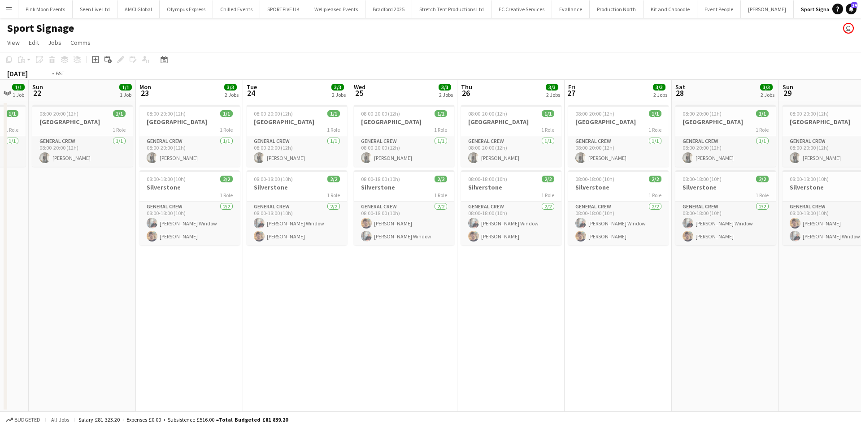
drag, startPoint x: 600, startPoint y: 290, endPoint x: 170, endPoint y: 293, distance: 429.2
click at [166, 294] on app-calendar-viewport "Tue 17 3/3 2 Jobs Wed 18 3/3 2 Jobs Thu 19 3/3 2 Jobs Fri 20 1/1 1 Job Sat 21 1…" at bounding box center [430, 246] width 861 height 332
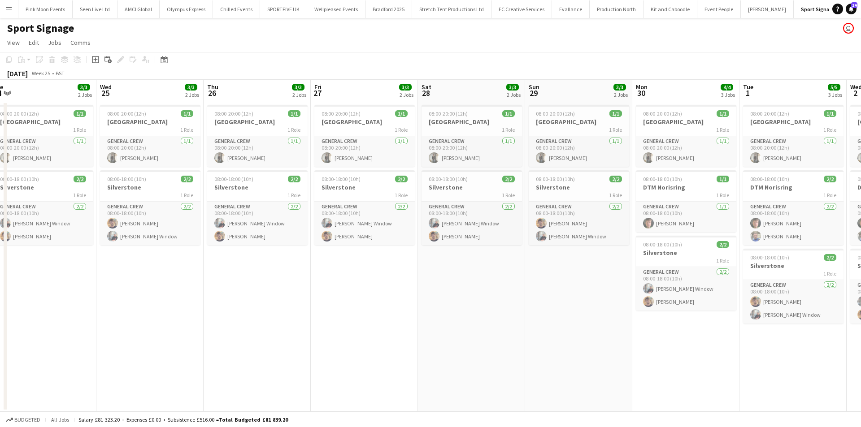
drag, startPoint x: 521, startPoint y: 295, endPoint x: 204, endPoint y: 304, distance: 317.2
click at [191, 310] on app-calendar-viewport "Sun 22 1/1 1 Job Mon 23 3/3 2 Jobs Tue 24 3/3 2 Jobs Wed 25 3/3 2 Jobs Thu 26 3…" at bounding box center [430, 246] width 861 height 332
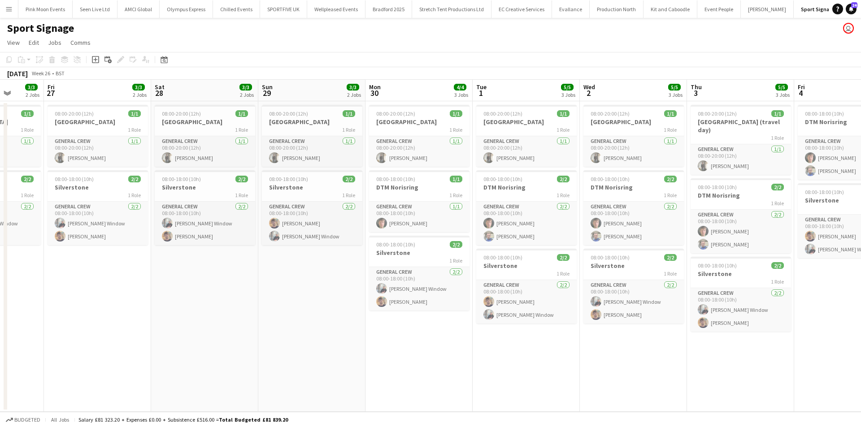
drag, startPoint x: 204, startPoint y: 326, endPoint x: 501, endPoint y: 326, distance: 296.4
click at [501, 326] on app-calendar-viewport "Tue 24 3/3 2 Jobs Wed 25 3/3 2 Jobs Thu 26 3/3 2 Jobs Fri 27 3/3 2 Jobs Sat 28 …" at bounding box center [430, 246] width 861 height 332
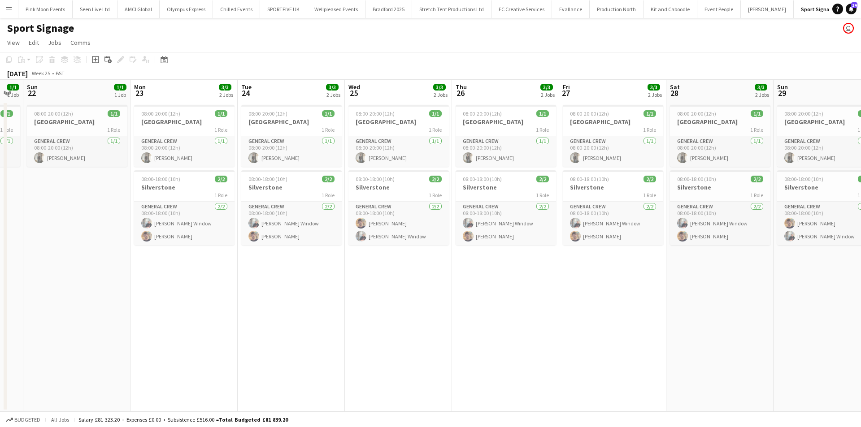
drag, startPoint x: 331, startPoint y: 353, endPoint x: 813, endPoint y: 338, distance: 482.3
click at [822, 336] on app-calendar-viewport "Thu 19 3/3 2 Jobs Fri 20 1/1 1 Job Sat 21 1/1 1 Job Sun 22 1/1 1 Job Mon 23 3/3…" at bounding box center [430, 246] width 861 height 332
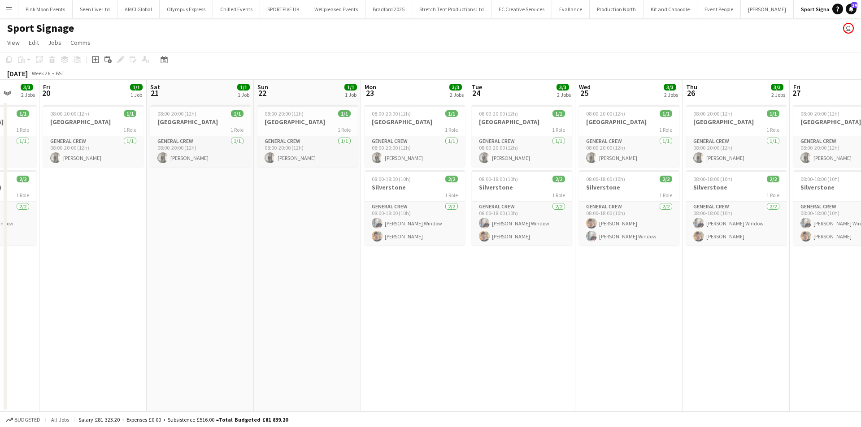
scroll to position [0, 257]
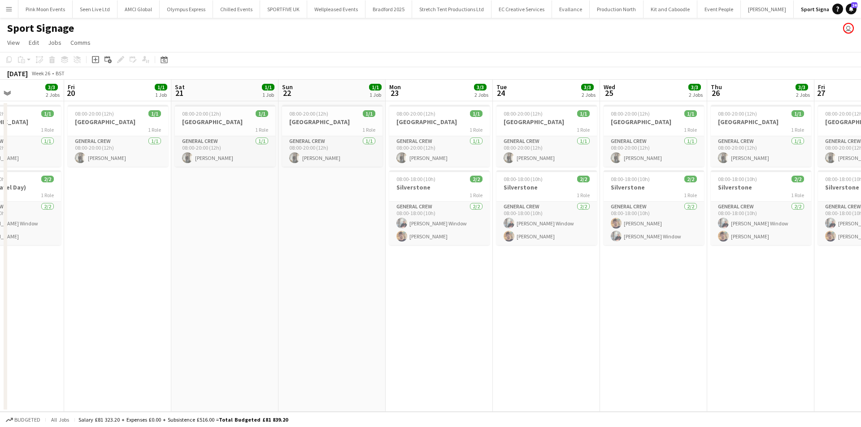
drag, startPoint x: 627, startPoint y: 305, endPoint x: 620, endPoint y: 309, distance: 7.8
click at [628, 305] on app-calendar-viewport "Tue 17 3/3 2 Jobs Wed 18 3/3 2 Jobs Thu 19 3/3 2 Jobs Fri 20 1/1 1 Job Sat 21 1…" at bounding box center [430, 246] width 861 height 332
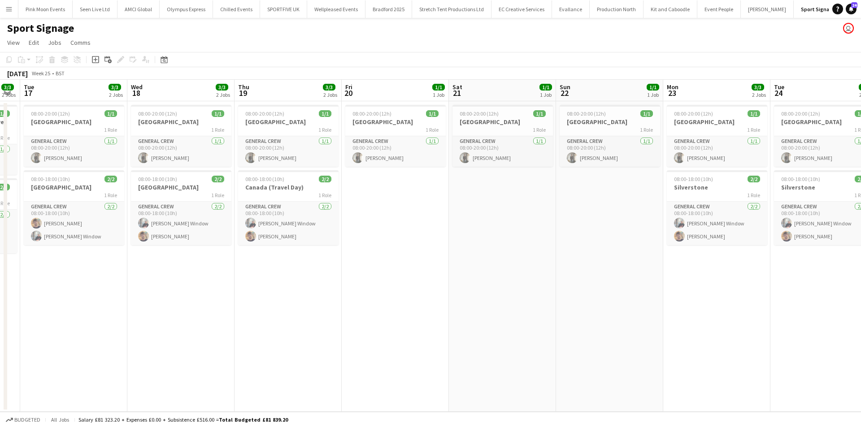
scroll to position [0, 305]
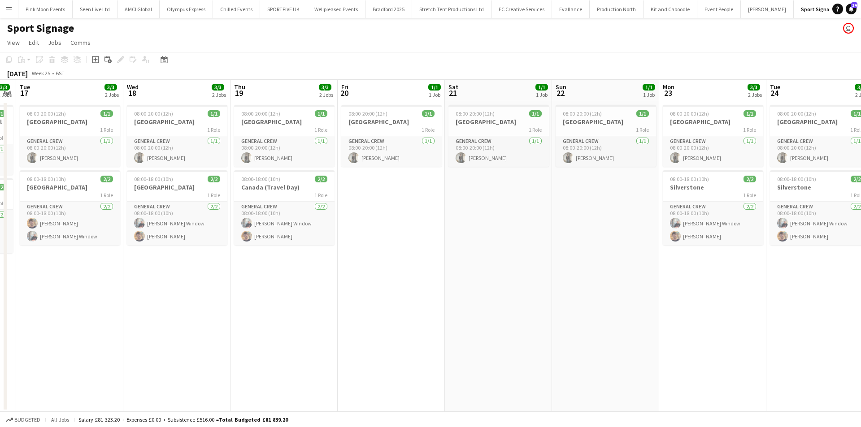
click at [544, 295] on app-calendar-viewport "Sat 14 2/2 1 Job Sun 15 2/2 1 Job Mon 16 3/3 2 Jobs Tue 17 3/3 2 Jobs Wed 18 3/…" at bounding box center [430, 246] width 861 height 332
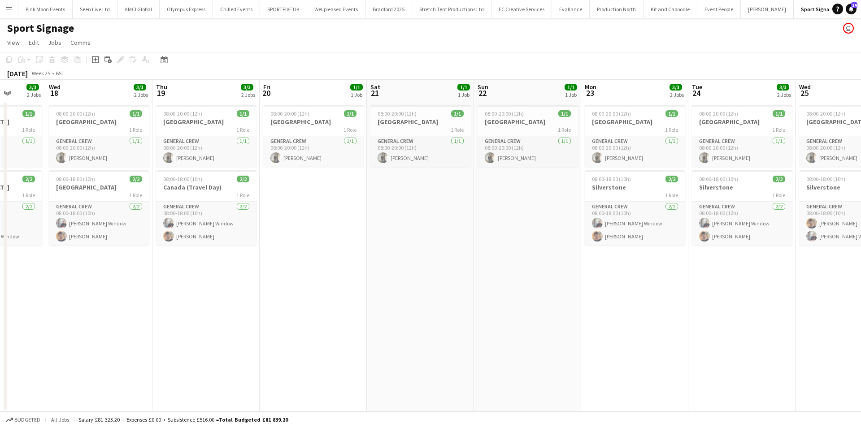
scroll to position [0, 388]
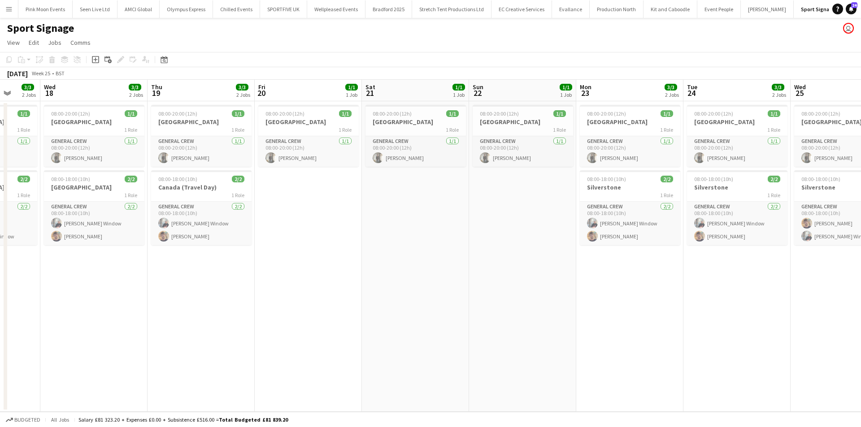
drag, startPoint x: 551, startPoint y: 292, endPoint x: 468, endPoint y: 293, distance: 83.0
click at [468, 293] on app-calendar-viewport "Sat 14 2/2 1 Job Sun 15 2/2 1 Job Mon 16 3/3 2 Jobs Tue 17 3/3 2 Jobs Wed 18 3/…" at bounding box center [430, 246] width 861 height 332
